Goal: Check status: Verify the current state of an ongoing process or item

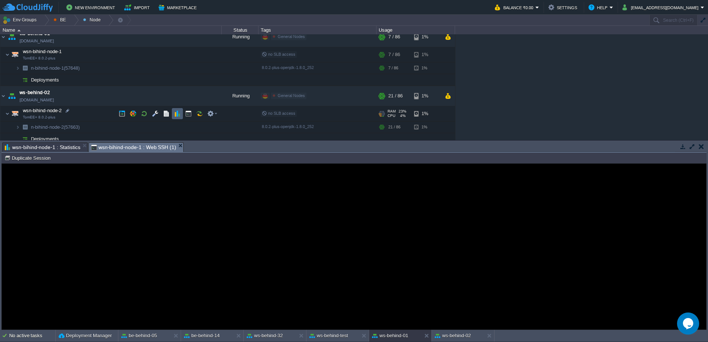
click at [182, 111] on td at bounding box center [177, 113] width 11 height 11
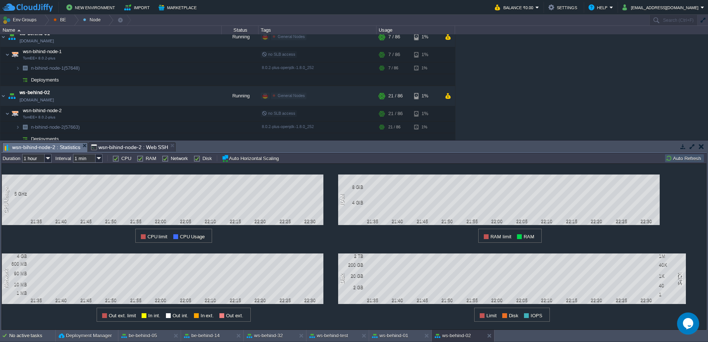
click at [678, 163] on div "1 CPU Usage 5 GHz 21:35 21:40 21:45 21:50 21:55 22:00 22:05 22:10 22:15 22:20 2…" at bounding box center [353, 246] width 705 height 166
click at [678, 162] on td "Auto Refresh" at bounding box center [684, 158] width 40 height 9
click at [74, 22] on div at bounding box center [74, 20] width 10 height 11
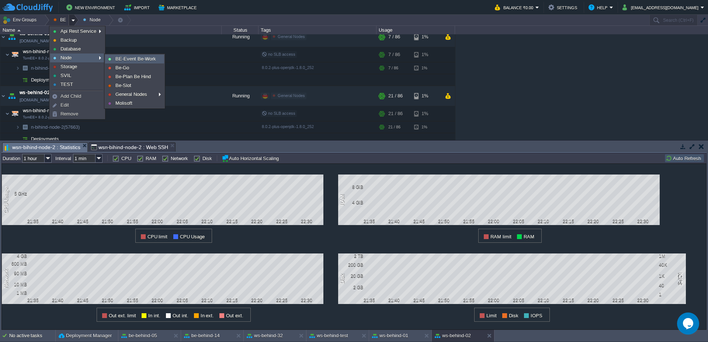
click at [136, 60] on span "BE-Event Be-Work" at bounding box center [135, 59] width 41 height 6
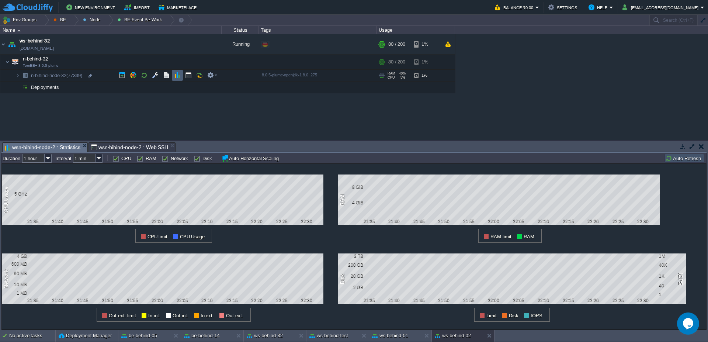
click at [174, 76] on button "button" at bounding box center [177, 75] width 7 height 7
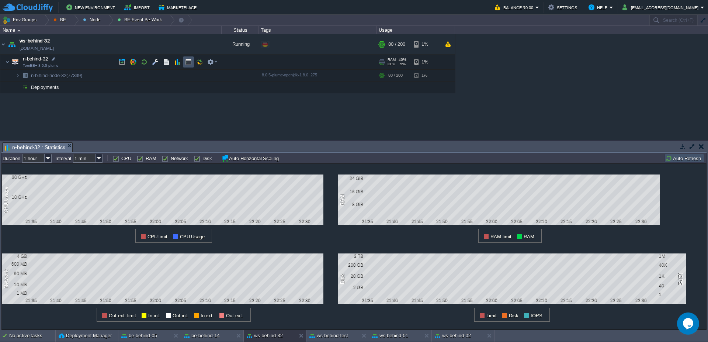
click at [187, 61] on button "button" at bounding box center [188, 62] width 7 height 7
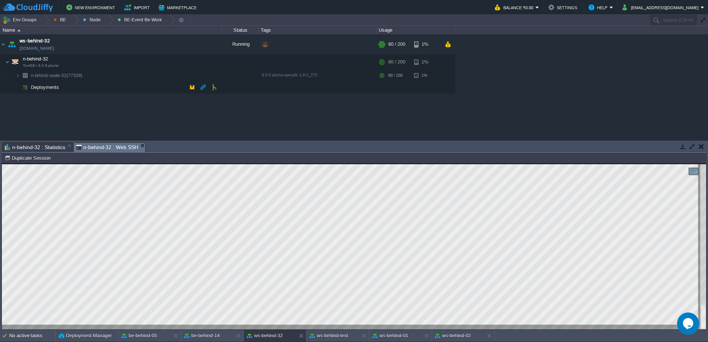
click at [52, 150] on span "n-behind-32 : Statistics" at bounding box center [35, 147] width 60 height 9
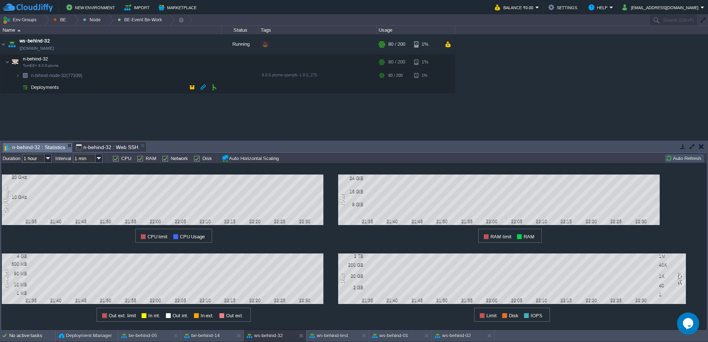
click at [682, 159] on button "Auto Refresh" at bounding box center [684, 158] width 38 height 7
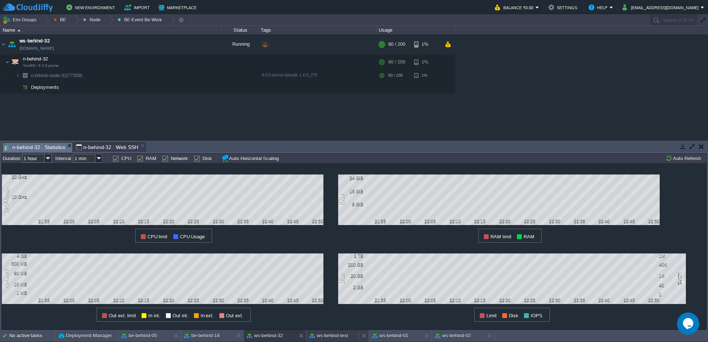
click at [323, 335] on button "ws-behind-test" at bounding box center [328, 335] width 39 height 7
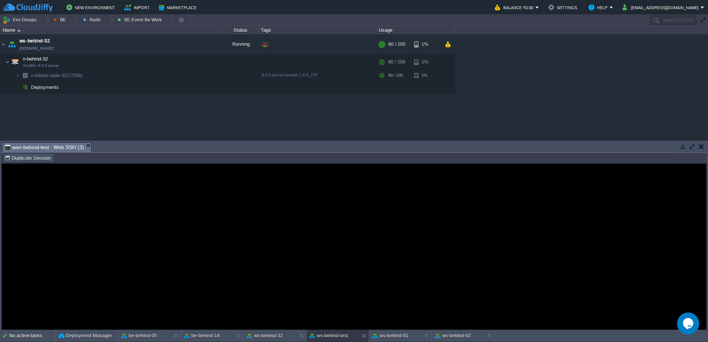
click at [43, 159] on button "Duplicate Session" at bounding box center [28, 157] width 48 height 7
type input "#000000"
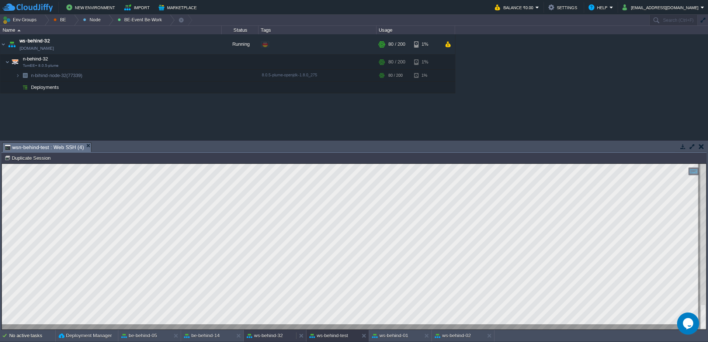
click at [269, 339] on div "ws-behind-32" at bounding box center [270, 336] width 52 height 12
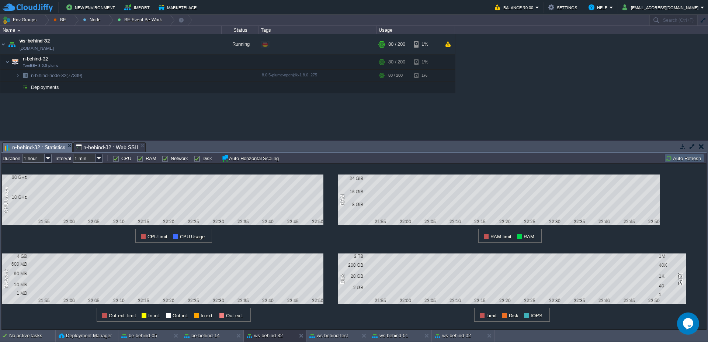
click at [678, 155] on button "Auto Refresh" at bounding box center [684, 158] width 38 height 7
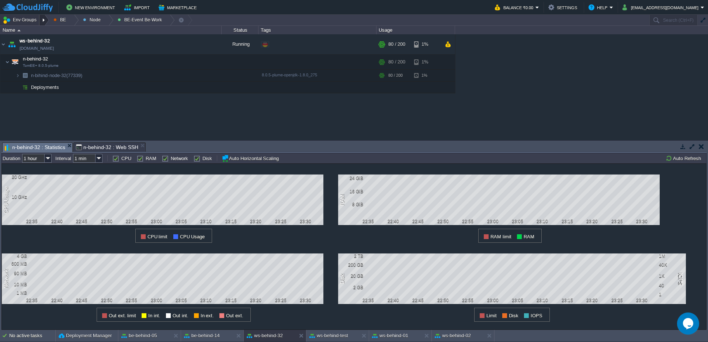
click at [46, 20] on div at bounding box center [44, 20] width 10 height 11
click at [330, 340] on div "ws-behind-test" at bounding box center [332, 336] width 52 height 12
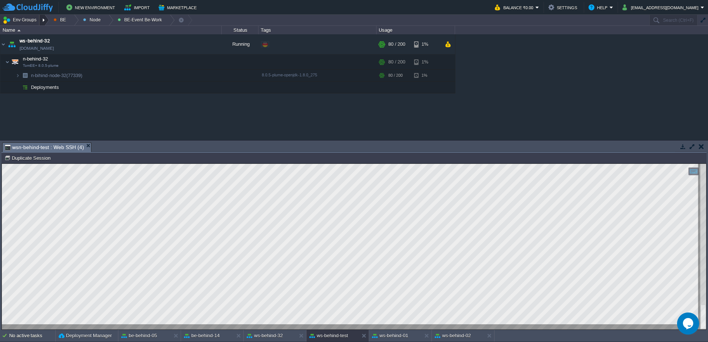
click at [48, 19] on div at bounding box center [44, 20] width 10 height 11
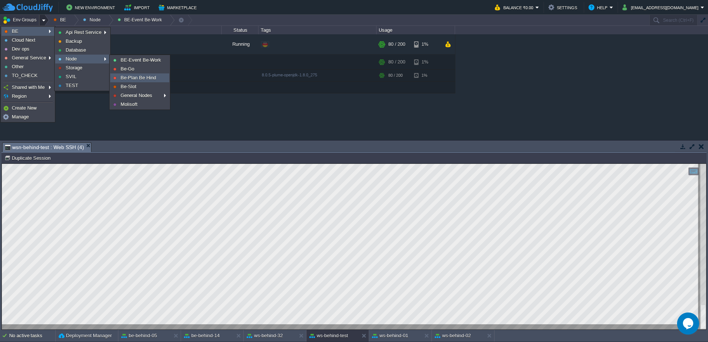
click at [132, 77] on span "Be-Plan Be Hind" at bounding box center [138, 78] width 35 height 6
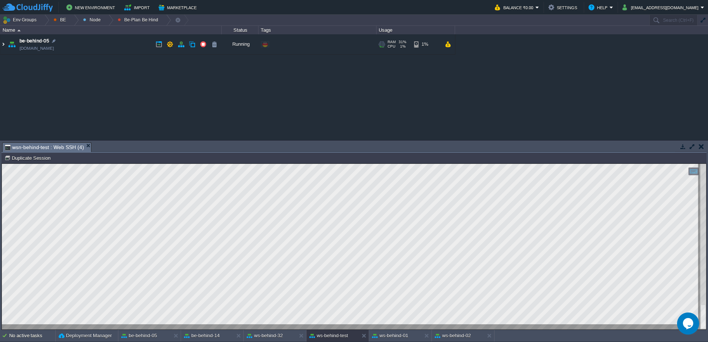
click at [3, 46] on img at bounding box center [3, 44] width 6 height 20
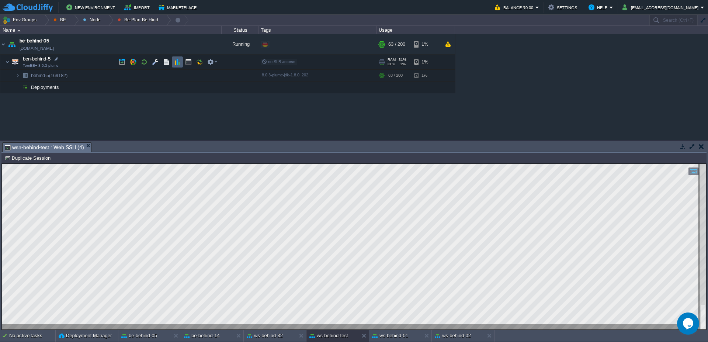
click at [174, 64] on button "button" at bounding box center [177, 62] width 7 height 7
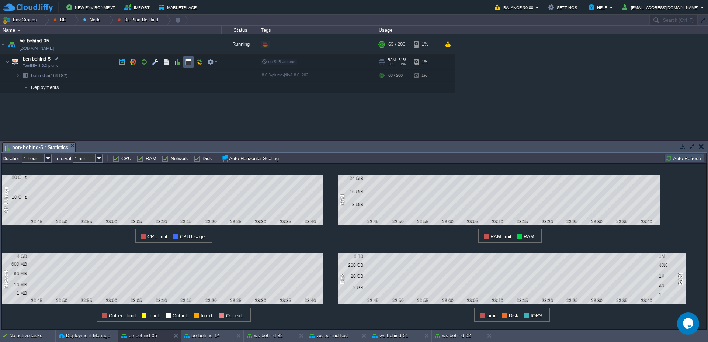
click at [185, 66] on td at bounding box center [188, 61] width 11 height 11
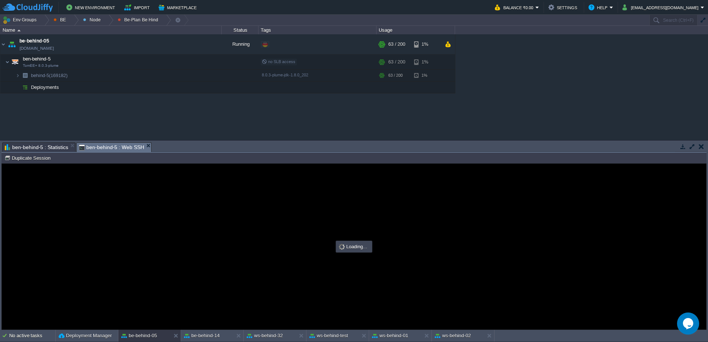
click at [60, 147] on span "ben-behind-5 : Statistics" at bounding box center [36, 147] width 63 height 9
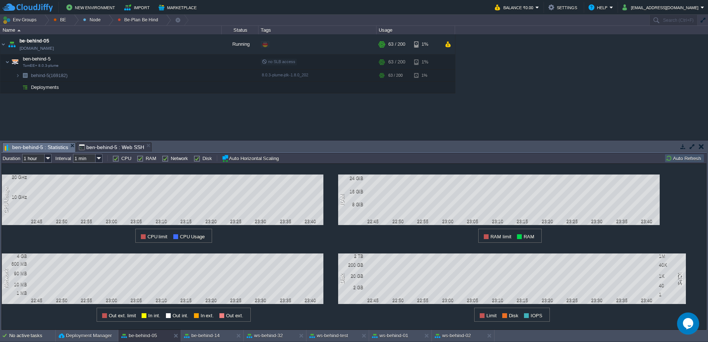
type input "#000000"
click at [98, 147] on span "ben-behind-5 : Web SSH" at bounding box center [111, 147] width 65 height 9
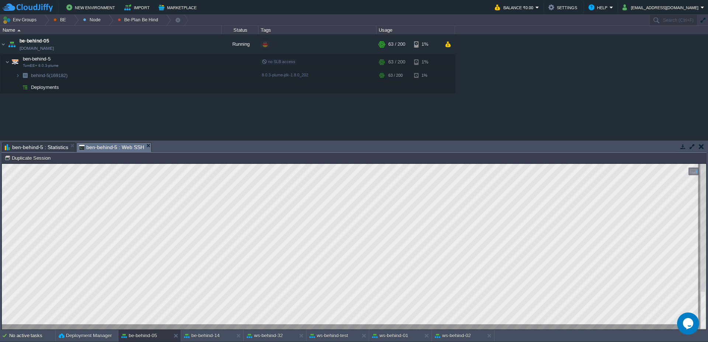
click at [58, 149] on span "ben-behind-5 : Statistics" at bounding box center [36, 147] width 63 height 9
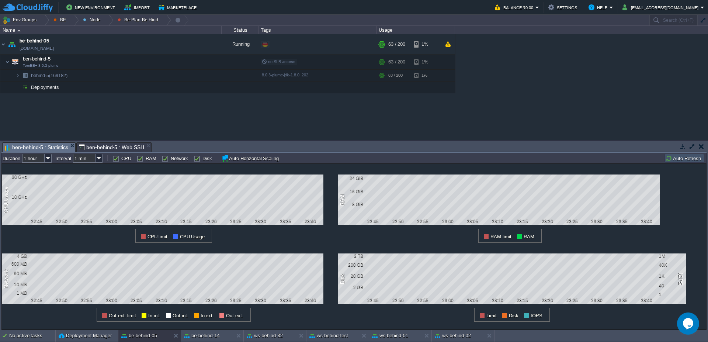
click at [664, 159] on table "Auto Refresh" at bounding box center [684, 158] width 42 height 9
click at [671, 159] on button "Auto Refresh" at bounding box center [684, 158] width 38 height 7
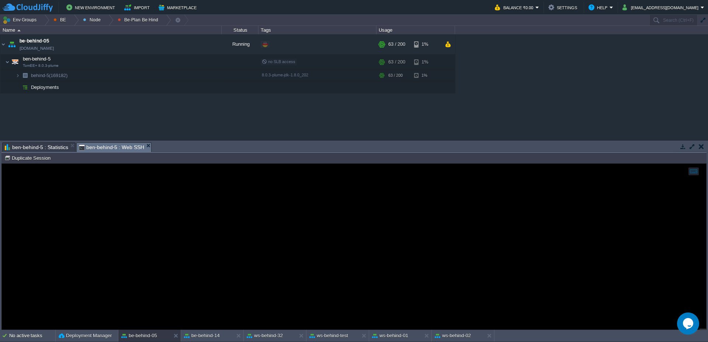
click at [132, 149] on span "ben-behind-5 : Web SSH" at bounding box center [111, 147] width 65 height 9
